Goal: Task Accomplishment & Management: Manage account settings

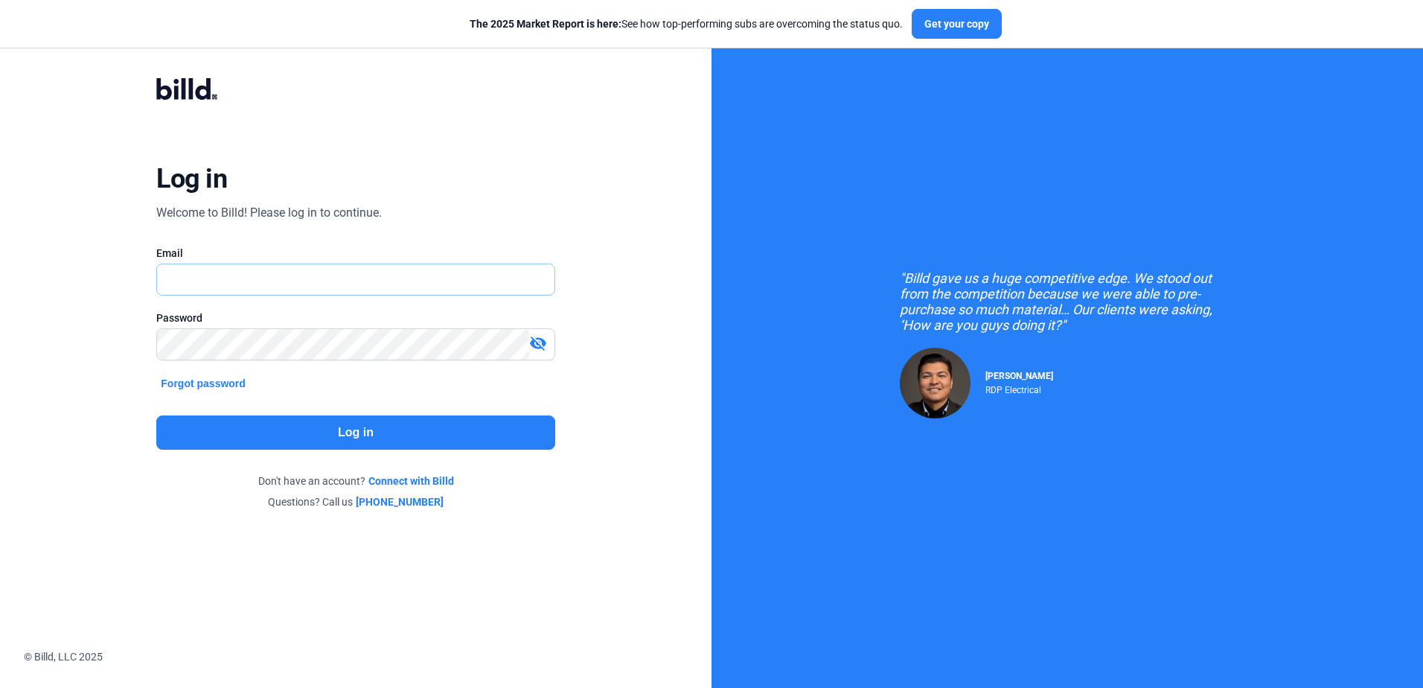
type input "[PERSON_NAME][EMAIL_ADDRESS][DOMAIN_NAME]"
click at [357, 432] on button "Log in" at bounding box center [355, 432] width 398 height 34
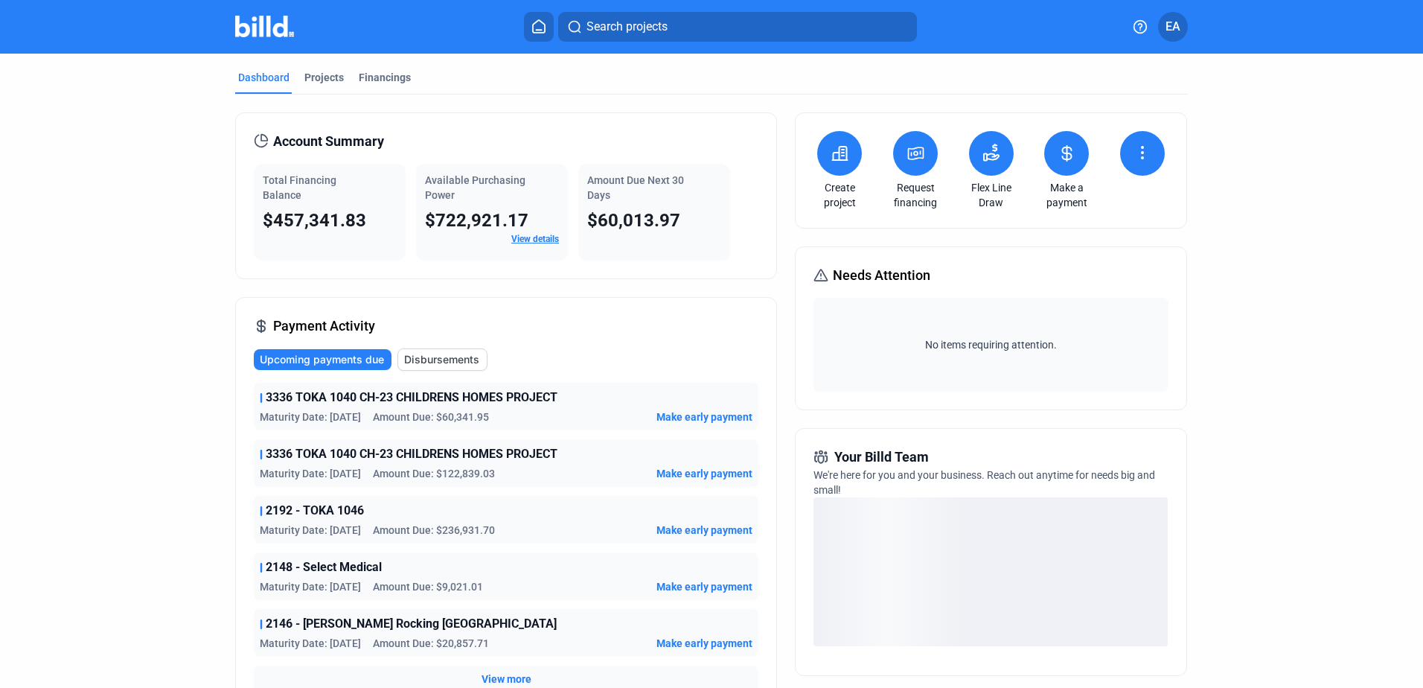
click at [1135, 159] on icon at bounding box center [1142, 153] width 18 height 18
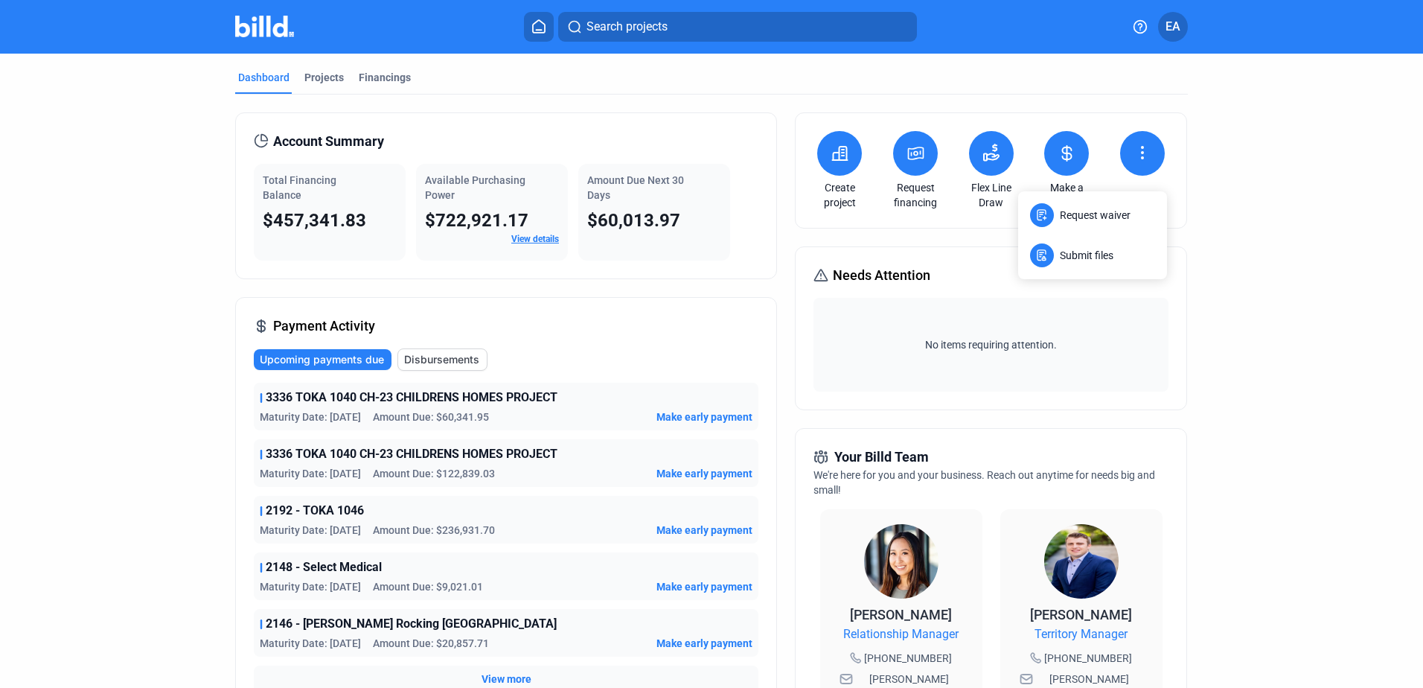
click at [587, 109] on div at bounding box center [711, 344] width 1423 height 688
click at [391, 77] on div "Financings" at bounding box center [385, 77] width 52 height 15
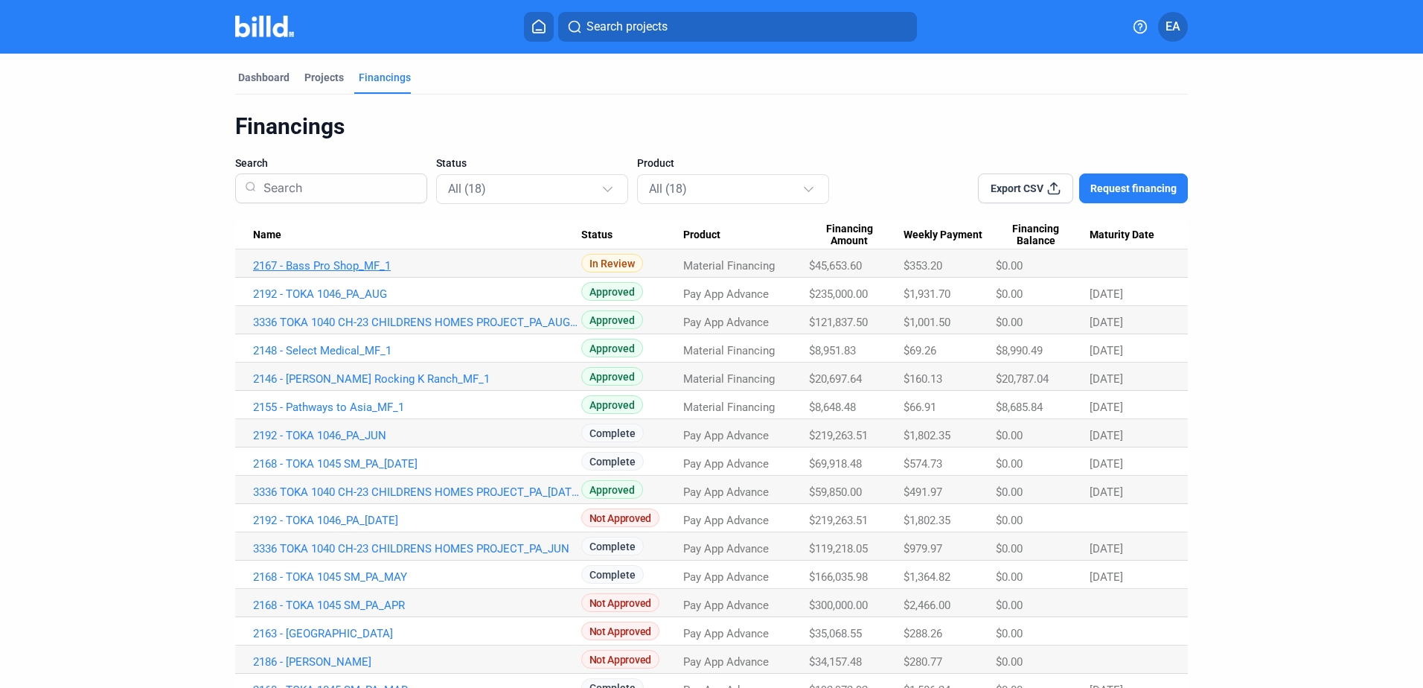
click at [361, 265] on link "2167 - Bass Pro Shop_MF_1" at bounding box center [417, 265] width 328 height 13
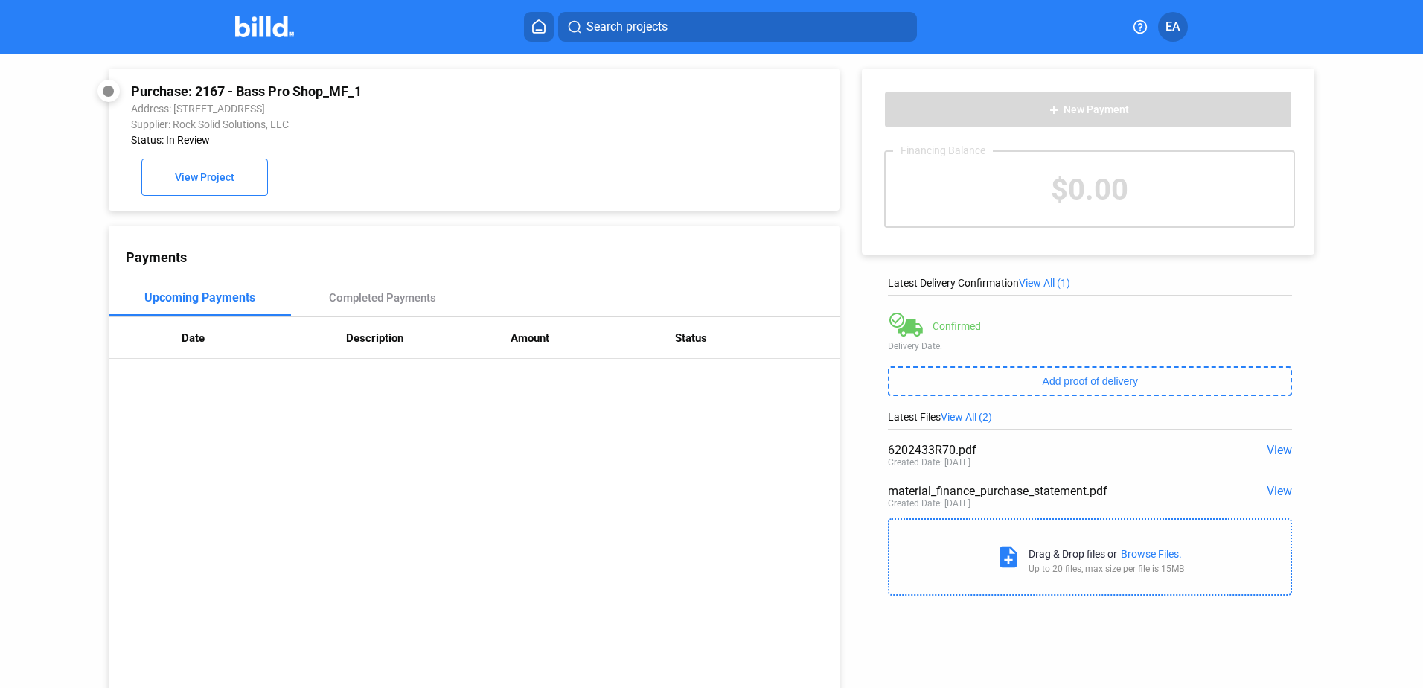
click at [1146, 550] on div "Browse Files." at bounding box center [1151, 554] width 61 height 12
click at [1134, 551] on div "Browse Files." at bounding box center [1151, 554] width 61 height 12
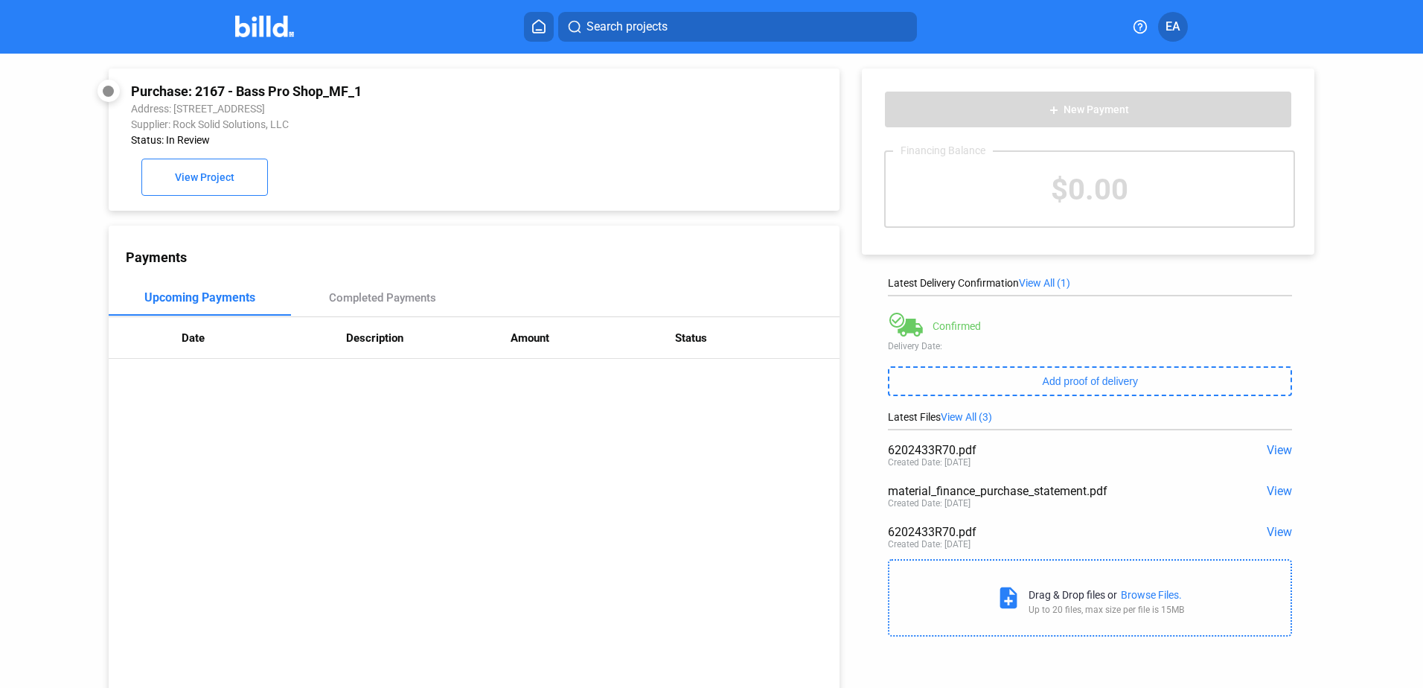
click at [1275, 531] on span "View" at bounding box center [1279, 532] width 25 height 14
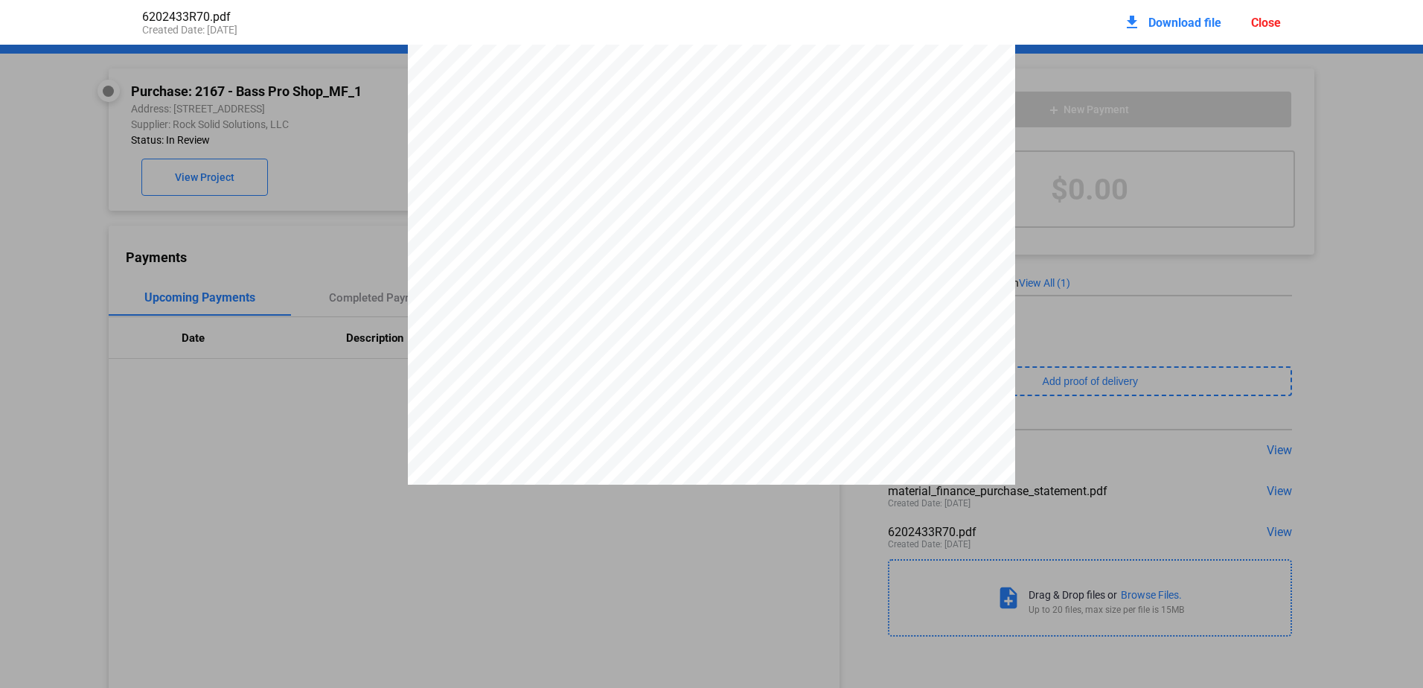
scroll to position [360, 0]
click at [1345, 349] on div "Invoice Date [DATE] Invoice # 6202433R-70 Bill To Keystone Masonry, LLC [PERSON…" at bounding box center [711, 92] width 1423 height 786
drag, startPoint x: 1277, startPoint y: 449, endPoint x: 1211, endPoint y: 337, distance: 130.4
click at [1278, 449] on div "Invoice Date [DATE] Invoice # 6202433R-70 Bill To Keystone Masonry, LLC [PERSON…" at bounding box center [711, 92] width 1423 height 786
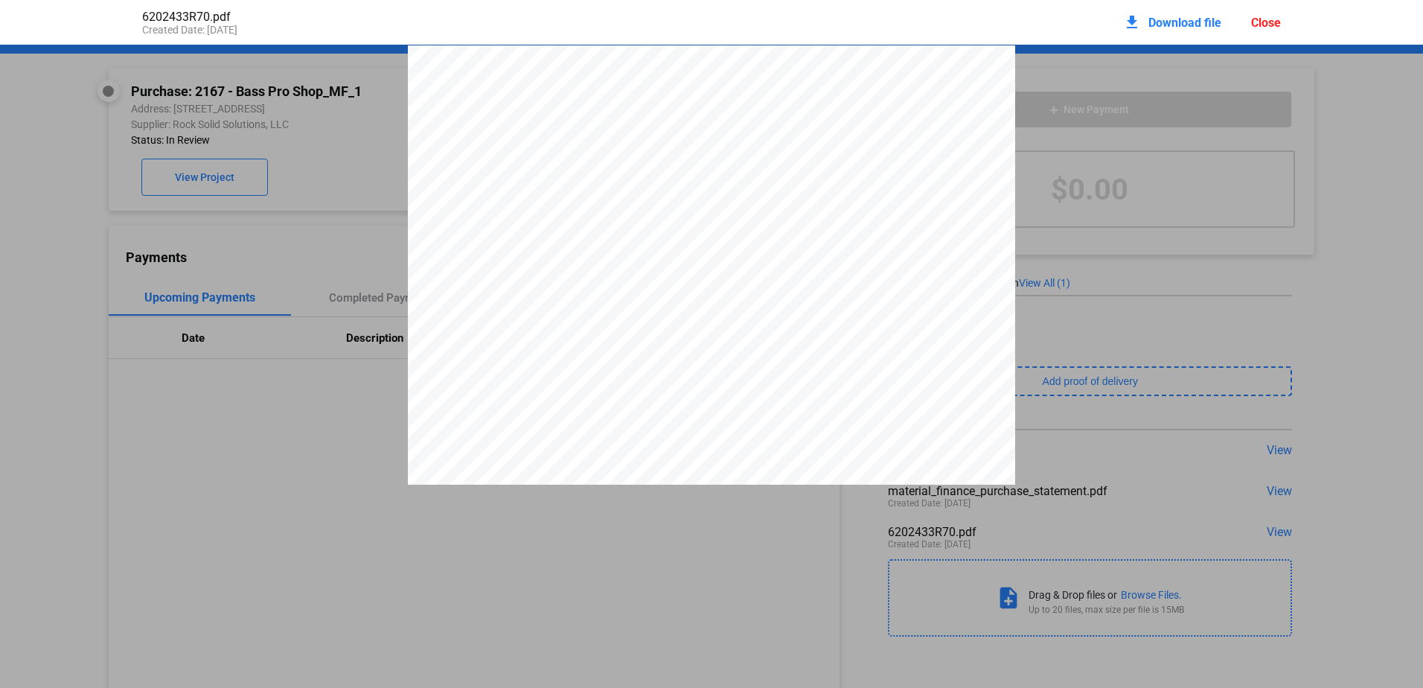
click at [1072, 188] on div "Invoice Date [DATE] Invoice # 6202433R-70 Bill To Keystone Masonry, LLC [PERSON…" at bounding box center [711, 438] width 1423 height 786
click at [1266, 22] on div "Close" at bounding box center [1266, 23] width 30 height 14
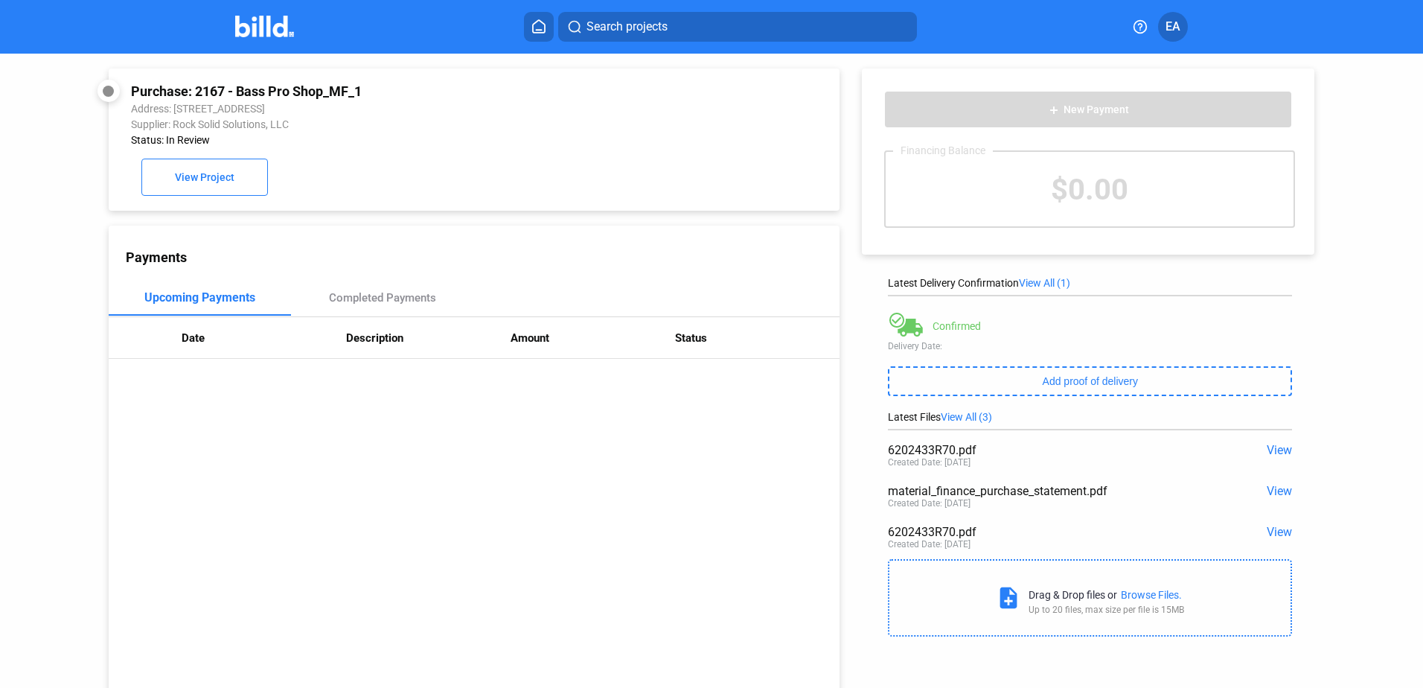
click at [1267, 454] on span "View" at bounding box center [1279, 450] width 25 height 14
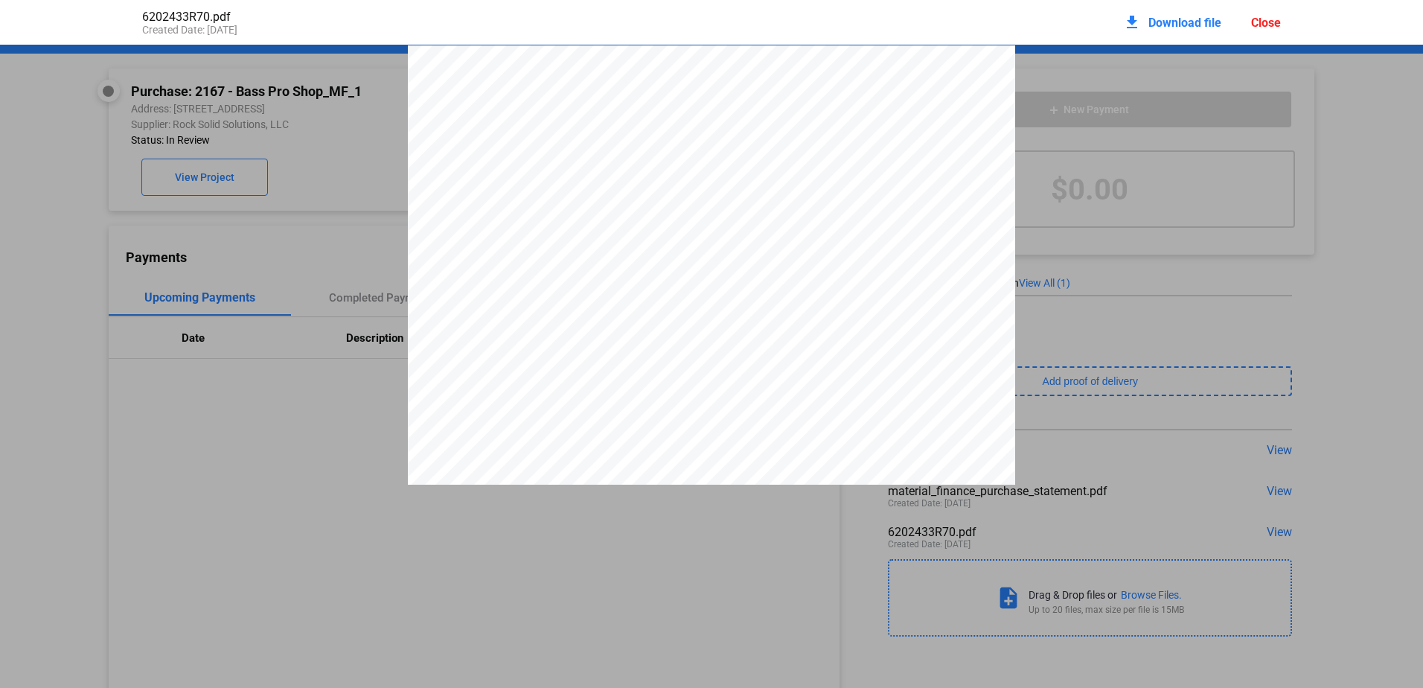
click at [1270, 17] on div "Close" at bounding box center [1266, 23] width 30 height 14
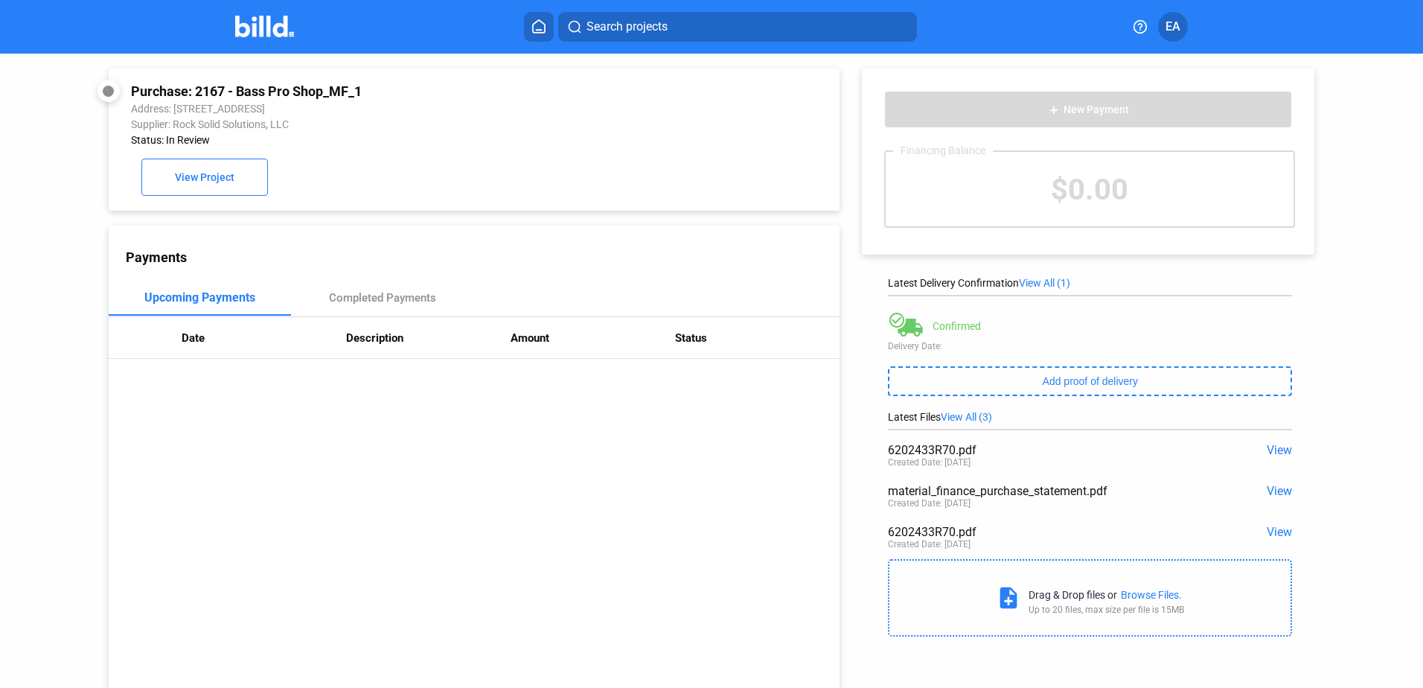
drag, startPoint x: 187, startPoint y: 92, endPoint x: 241, endPoint y: 93, distance: 54.3
click at [241, 93] on div "Purchase: 2167 - Bass Pro Shop_MF_1" at bounding box center [405, 91] width 549 height 16
drag, startPoint x: 241, startPoint y: 93, endPoint x: 205, endPoint y: 93, distance: 36.5
click at [205, 93] on div "Purchase: 2167 - Bass Pro Shop_MF_1" at bounding box center [405, 91] width 549 height 16
drag, startPoint x: 228, startPoint y: 29, endPoint x: 314, endPoint y: 34, distance: 85.7
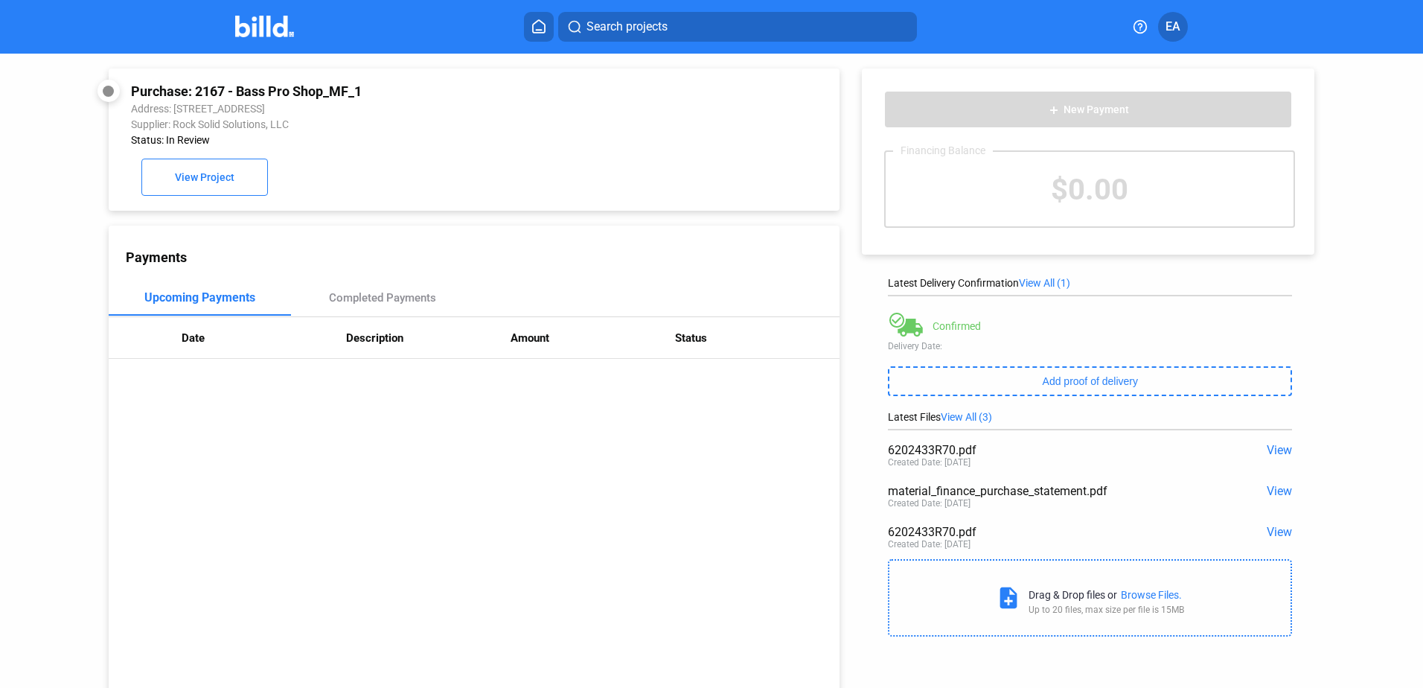
click at [314, 34] on div "Search projects EA" at bounding box center [712, 27] width 1160 height 30
click at [651, 188] on div "Purchase: 2167 - Bass Pro Shop_MF_1 Address: [STREET_ADDRESS] Supplier: Rock So…" at bounding box center [474, 139] width 686 height 112
